Goal: Task Accomplishment & Management: Complete application form

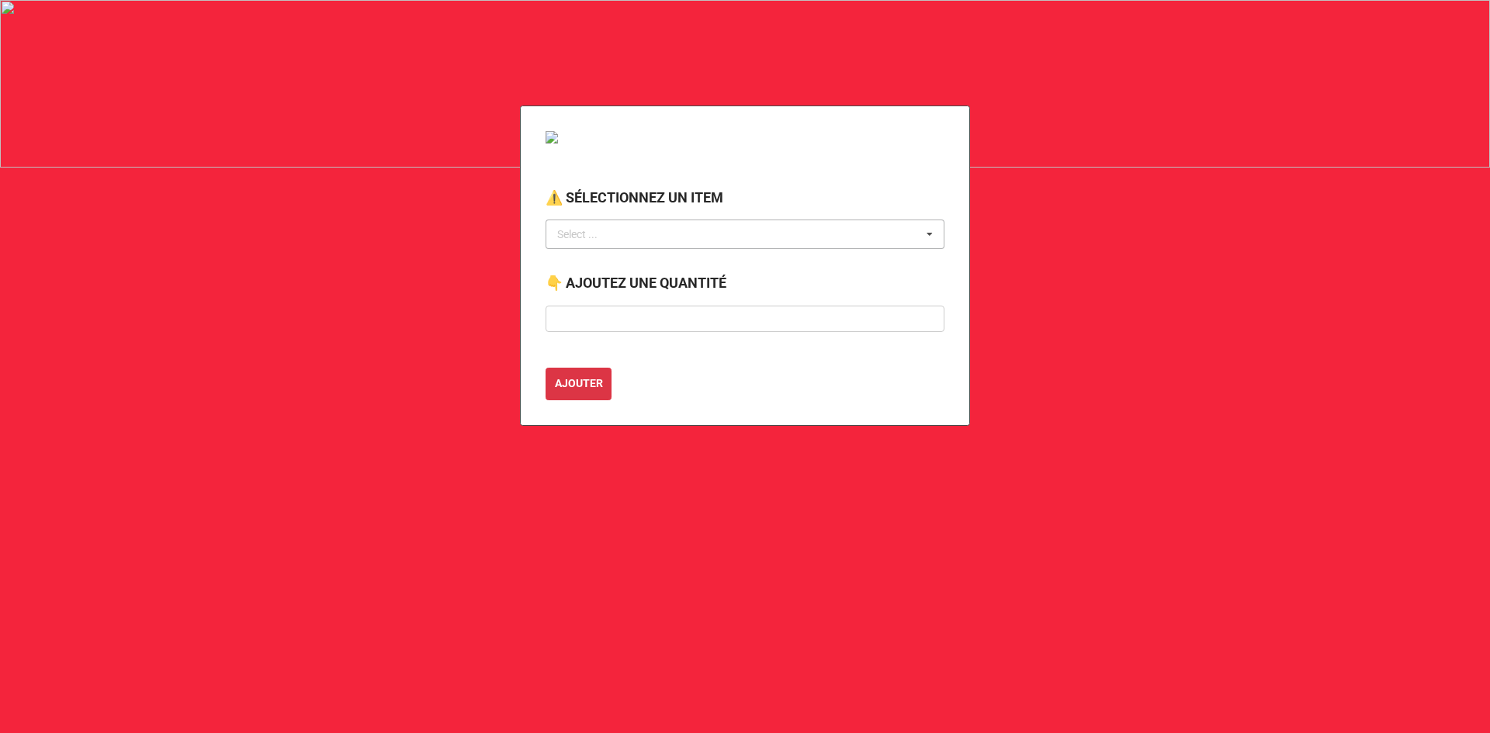
click at [594, 230] on div "Select ..." at bounding box center [586, 235] width 67 height 18
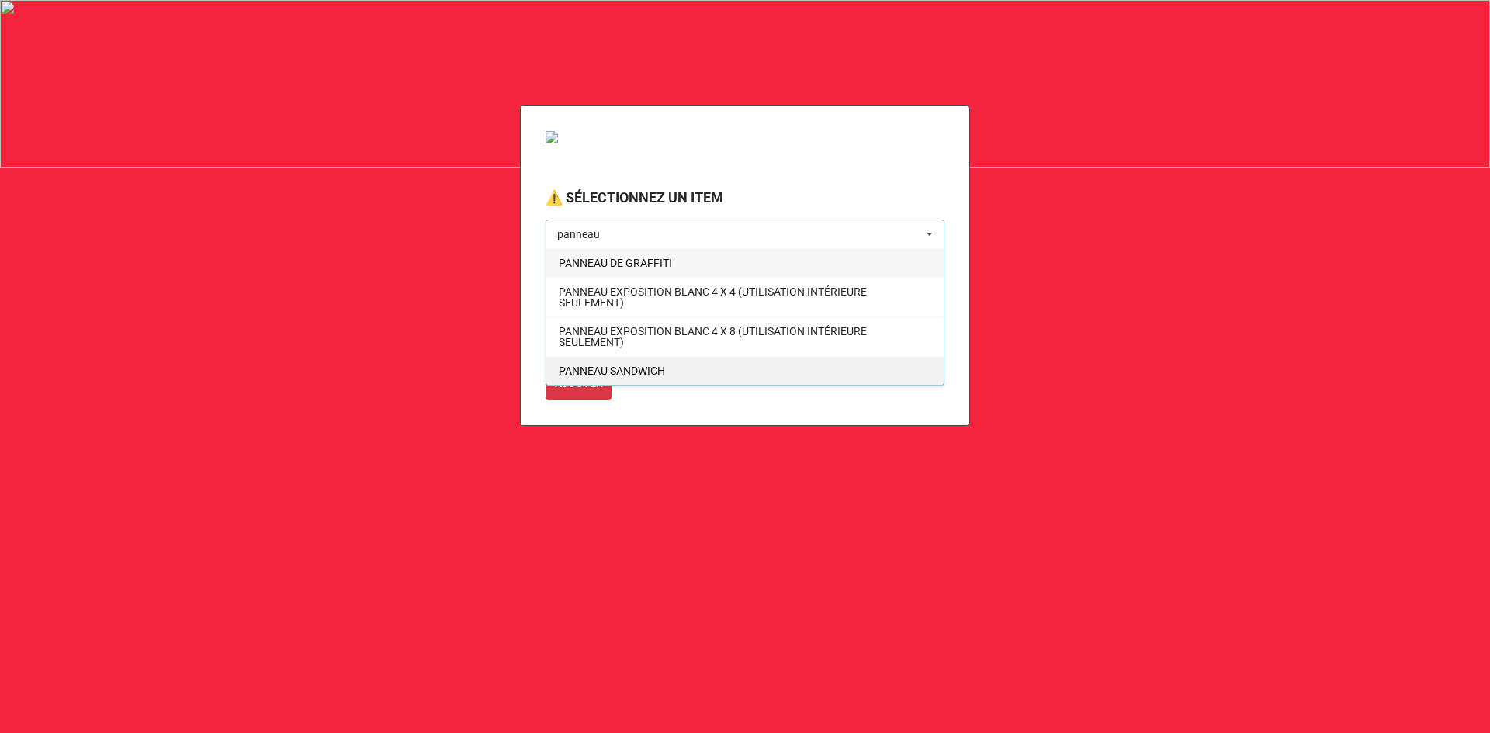
type input "panneau"
click at [609, 365] on span "PANNEAU SANDWICH" at bounding box center [612, 371] width 106 height 12
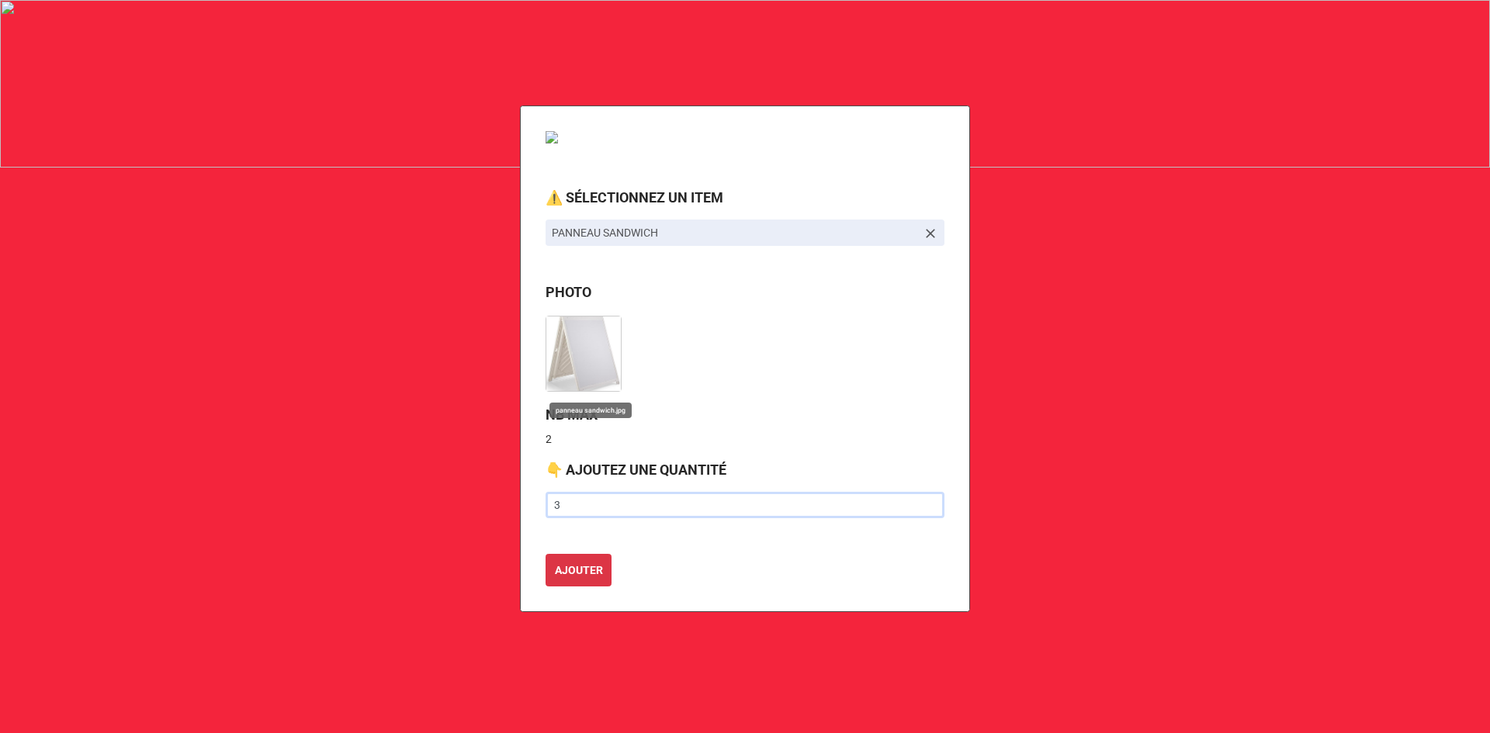
type input "3"
click at [545, 554] on button "AJOUTER" at bounding box center [578, 570] width 66 height 33
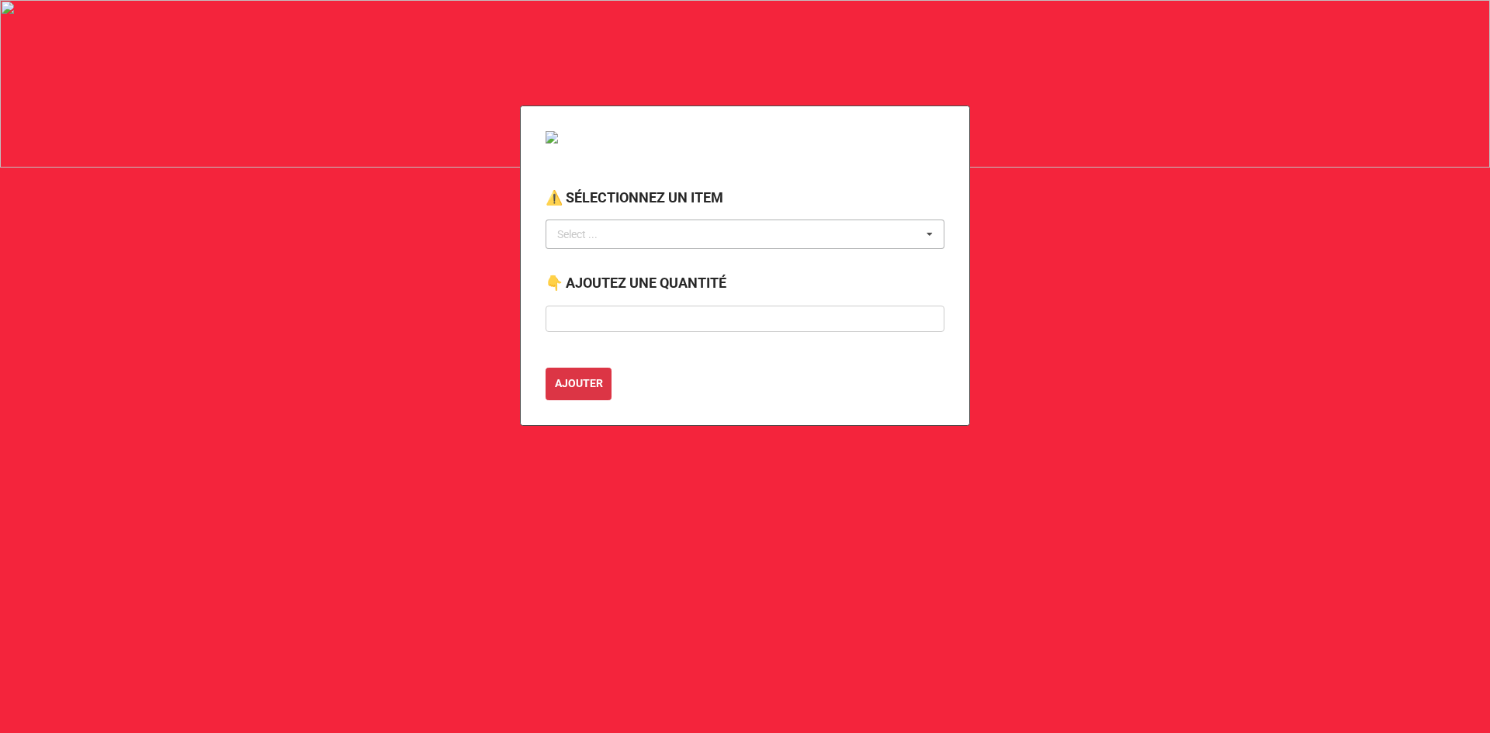
click at [591, 234] on div "Select ..." at bounding box center [586, 235] width 67 height 18
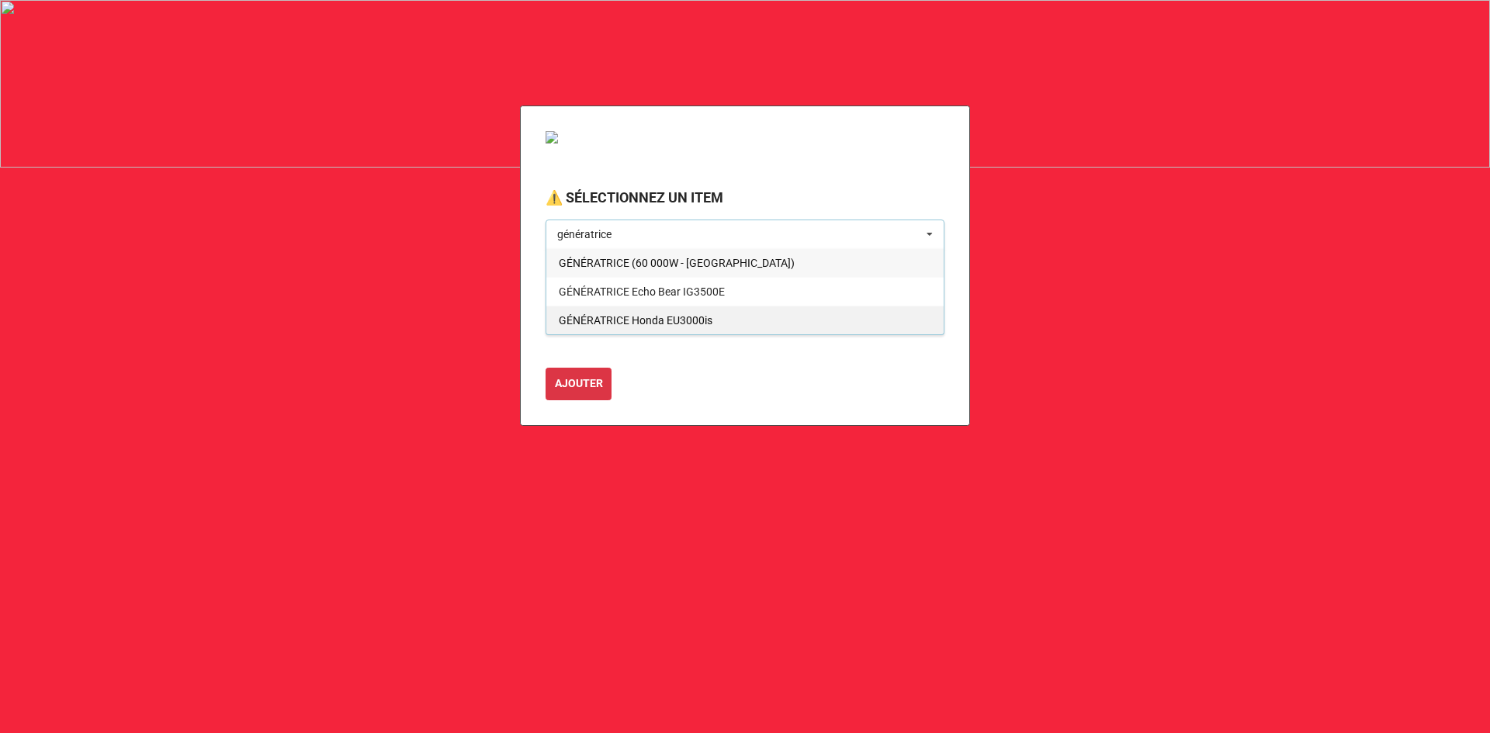
type input "génératrice"
click at [723, 319] on div "GÉNÉRATRICE Honda EU3000is" at bounding box center [744, 320] width 397 height 29
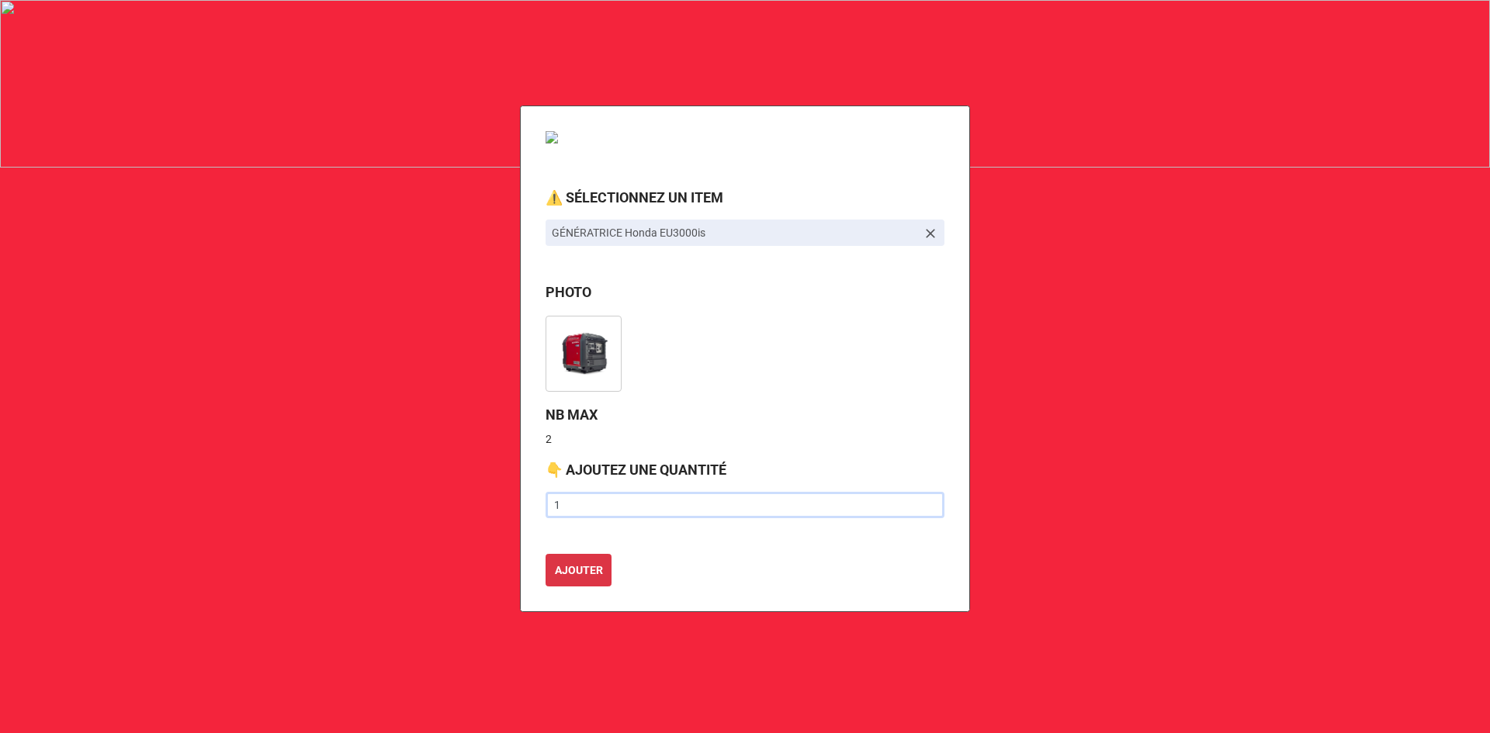
type input "1"
click at [545, 554] on button "AJOUTER" at bounding box center [578, 570] width 66 height 33
